Goal: Unclear

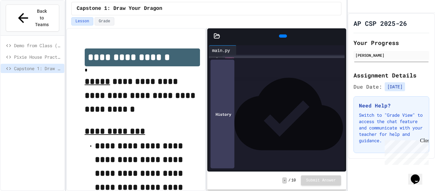
click at [285, 38] on icon at bounding box center [287, 40] width 4 height 4
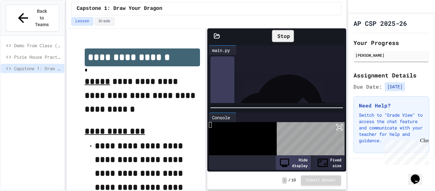
click at [338, 130] on icon at bounding box center [340, 127] width 8 height 8
